Goal: Information Seeking & Learning: Find specific fact

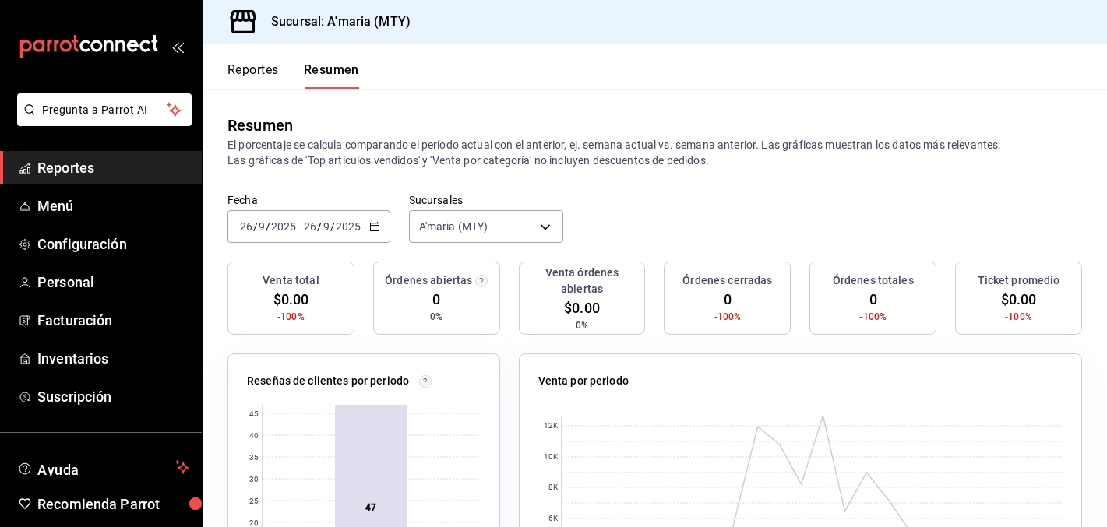
click at [70, 166] on span "Reportes" at bounding box center [113, 167] width 152 height 21
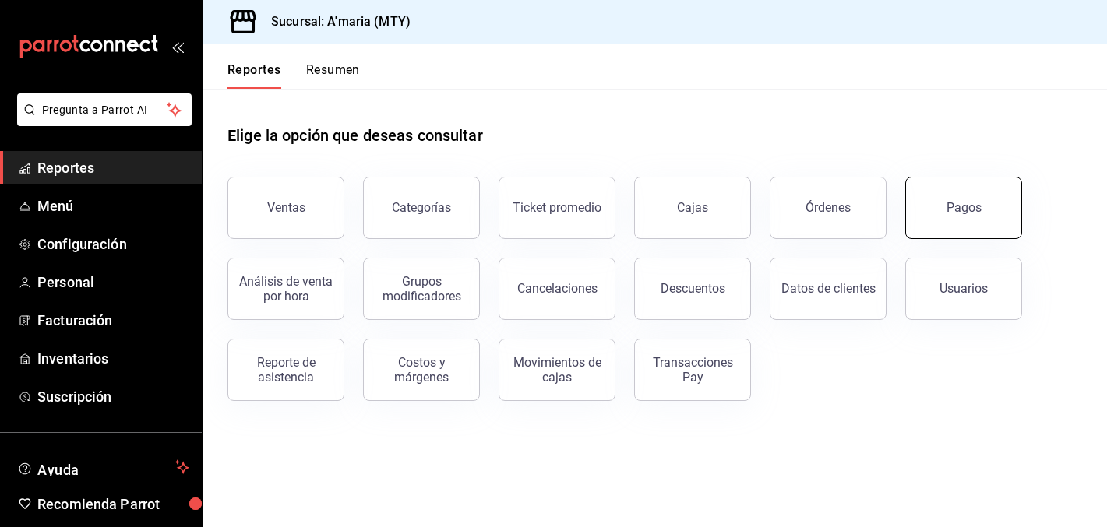
click at [950, 213] on div "Pagos" at bounding box center [963, 207] width 35 height 15
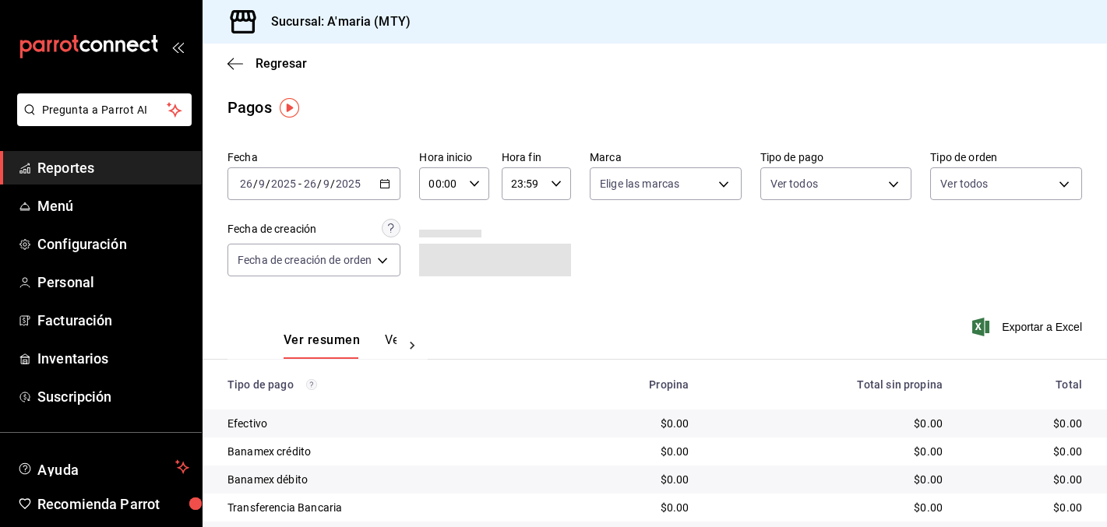
click at [392, 185] on div "[DATE] [DATE] - [DATE] [DATE]" at bounding box center [313, 183] width 173 height 33
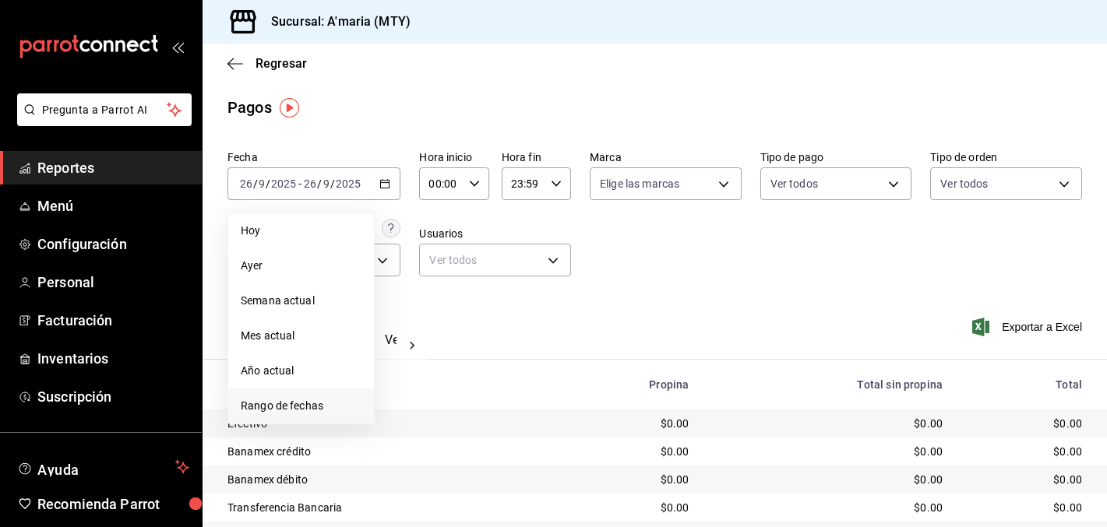
click at [273, 403] on span "Rango de fechas" at bounding box center [301, 406] width 121 height 16
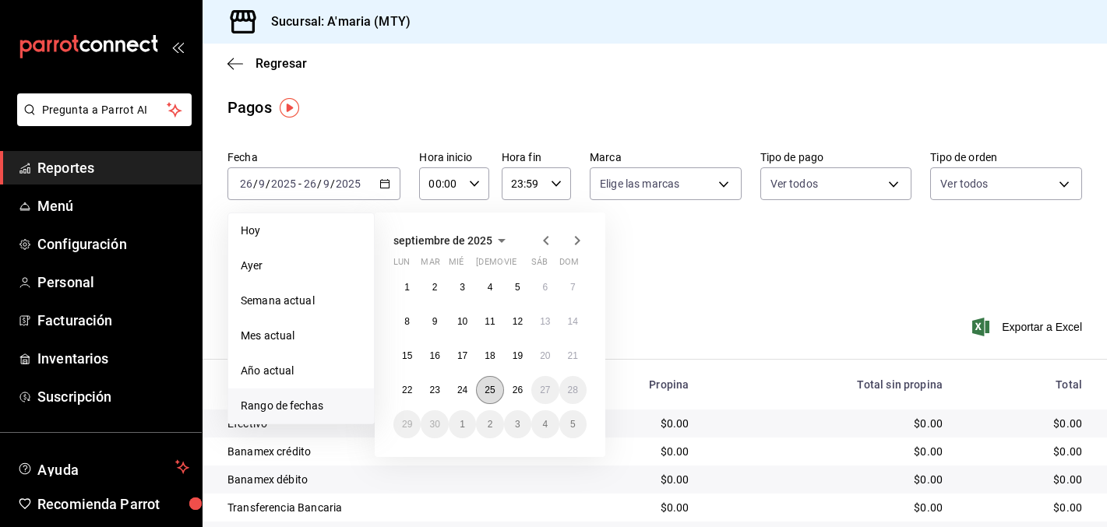
click at [489, 392] on abbr "25" at bounding box center [490, 390] width 10 height 11
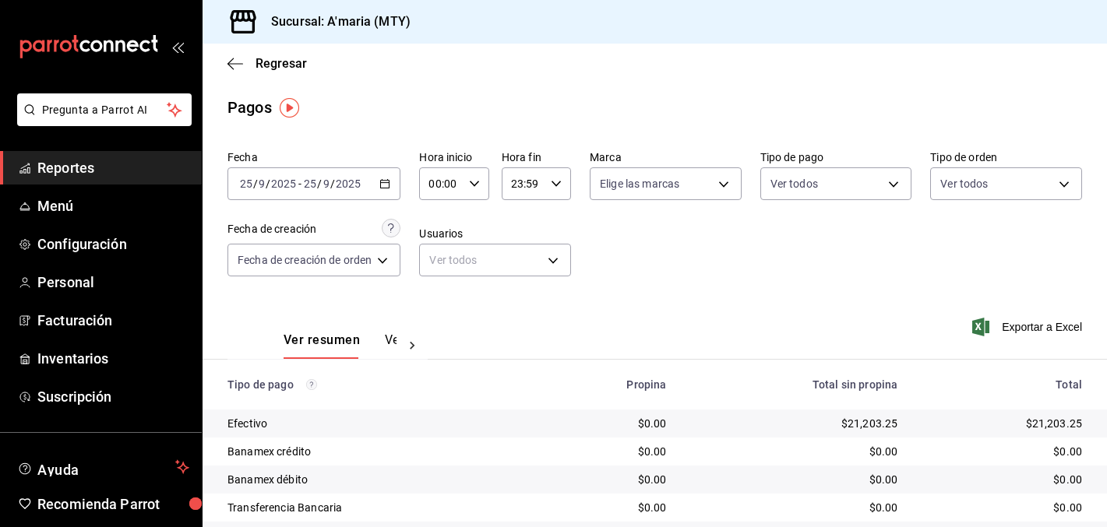
scroll to position [76, 0]
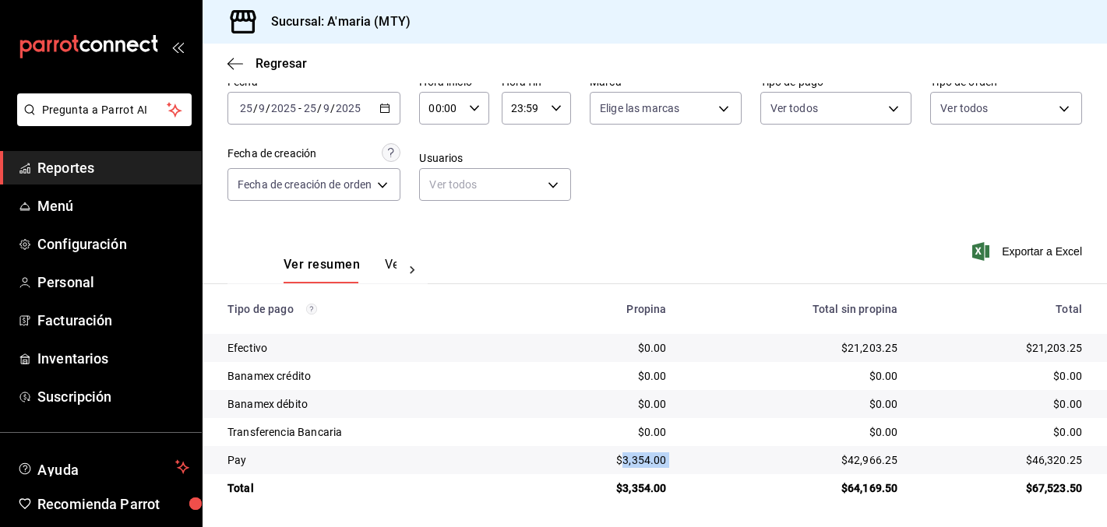
drag, startPoint x: 625, startPoint y: 462, endPoint x: 710, endPoint y: 449, distance: 85.9
click at [710, 456] on tr "Pay $3,354.00 $42,966.25 $46,320.25" at bounding box center [655, 460] width 904 height 28
copy div "3,354.00"
